Goal: Task Accomplishment & Management: Manage account settings

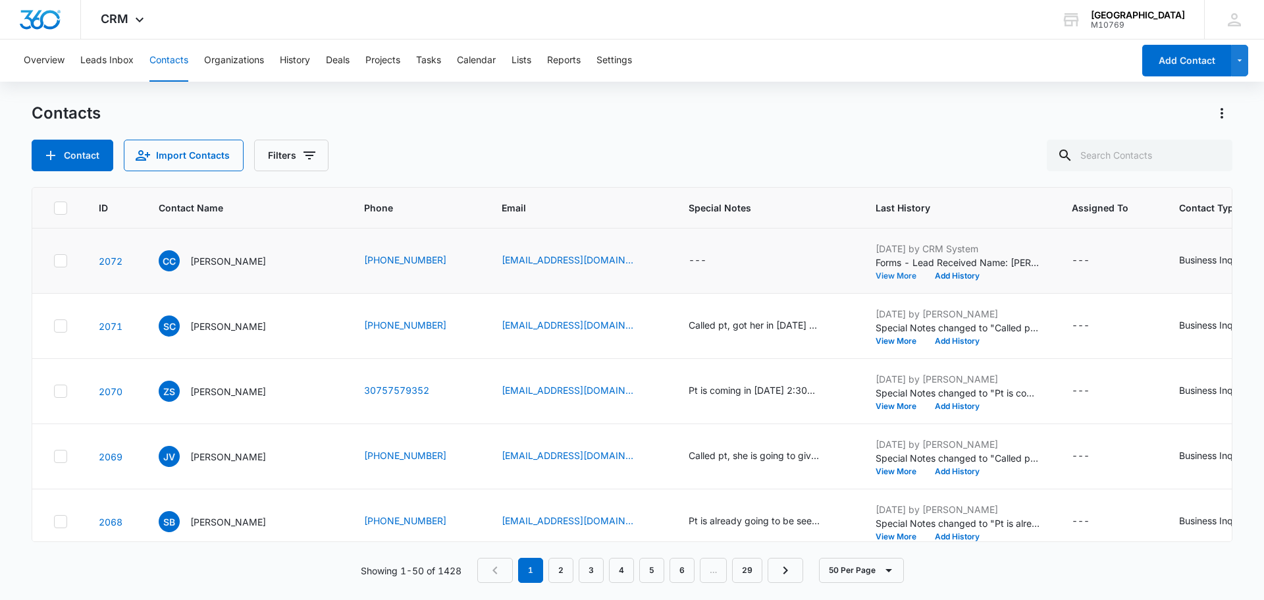
click at [876, 274] on button "View More" at bounding box center [901, 276] width 50 height 8
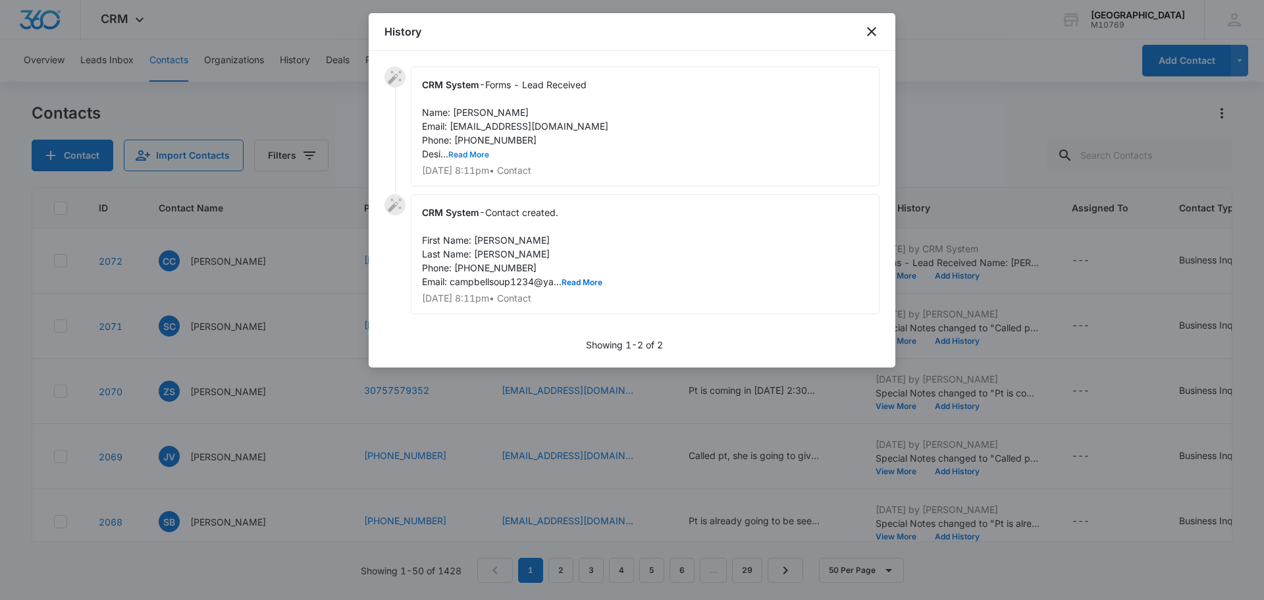
click at [461, 157] on button "Read More" at bounding box center [468, 155] width 41 height 8
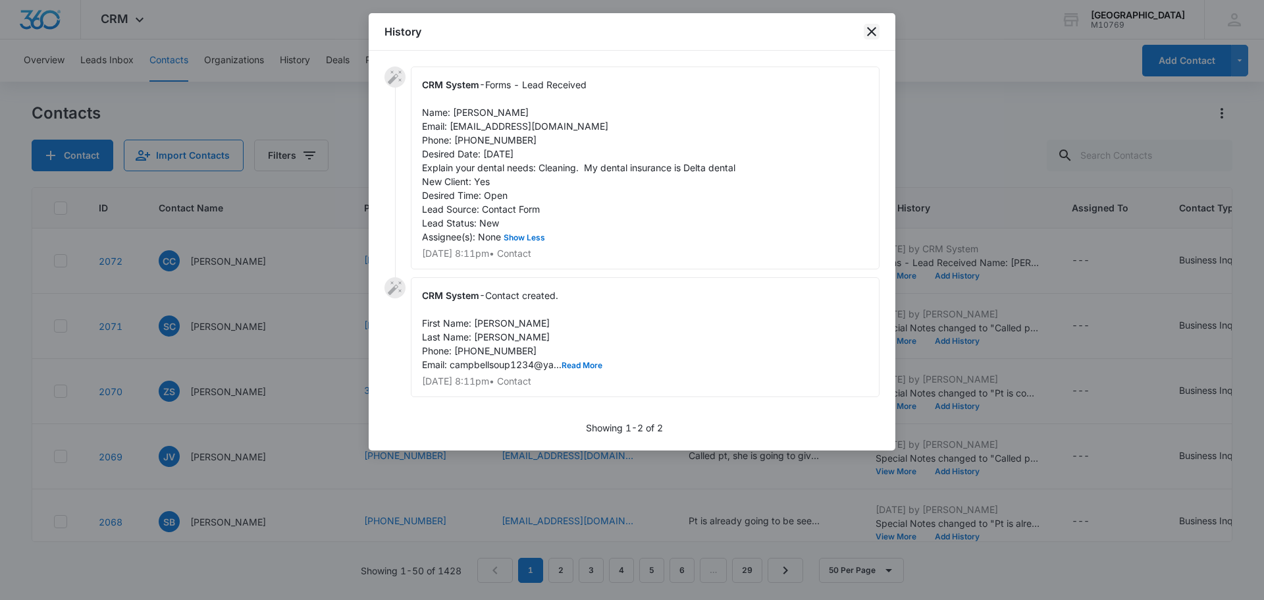
click at [868, 30] on icon "close" at bounding box center [872, 32] width 16 height 16
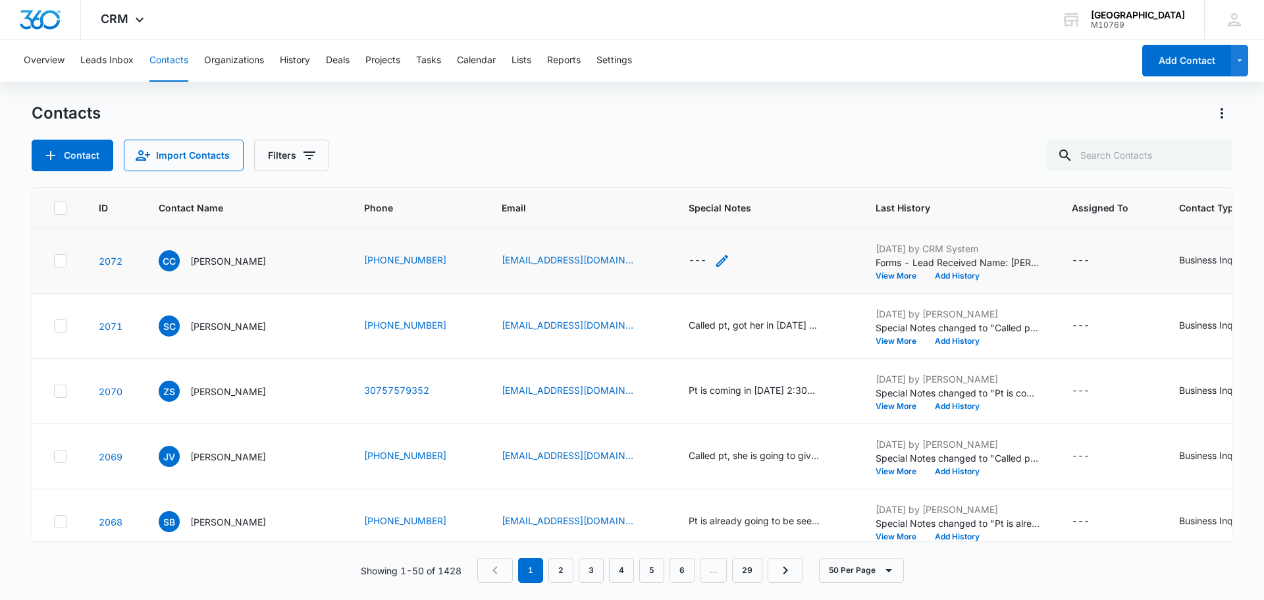
click at [691, 264] on div "---" at bounding box center [698, 261] width 18 height 16
click at [724, 203] on div "Cancel Save" at bounding box center [702, 190] width 169 height 112
click at [724, 188] on textarea "Special Notes" at bounding box center [709, 154] width 156 height 75
type textarea "c"
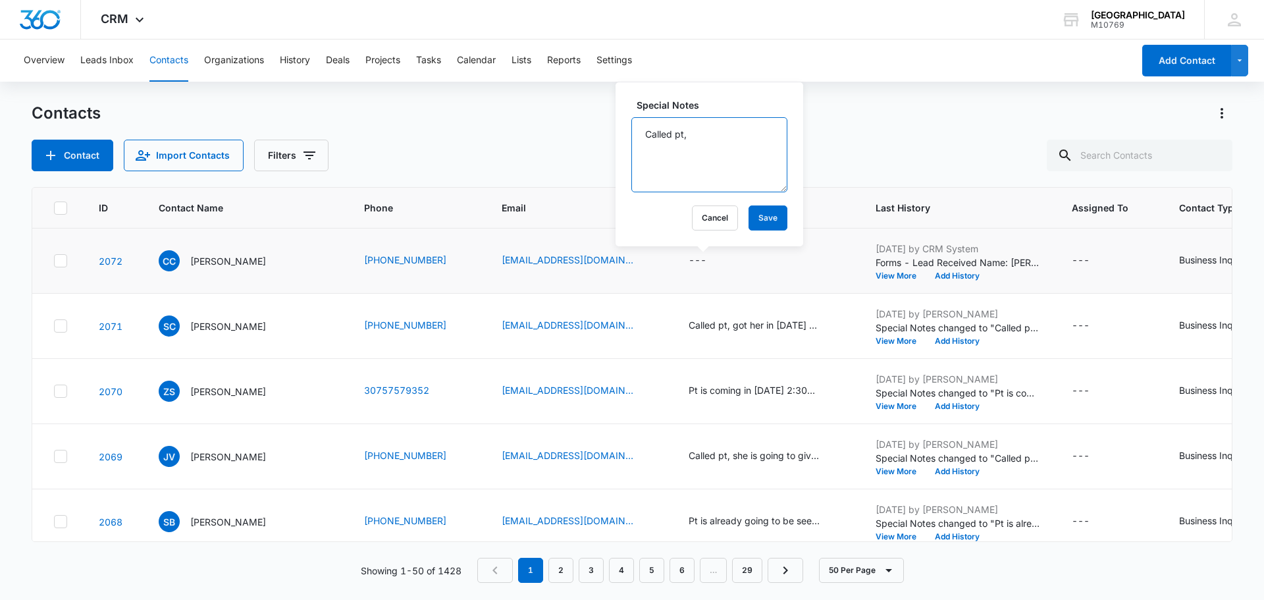
click at [713, 146] on textarea "Called pt," at bounding box center [709, 154] width 156 height 75
click at [663, 149] on textarea "Called pt, no answer I waas able to leave a voicemail." at bounding box center [709, 154] width 156 height 75
type textarea "Called pt, no answer I was able to leave a voicemail."
click at [762, 215] on button "Save" at bounding box center [768, 217] width 39 height 25
